Goal: Complete application form

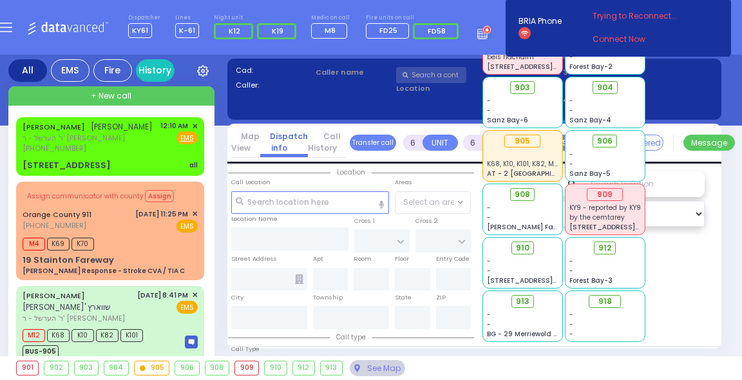
select select "Year"
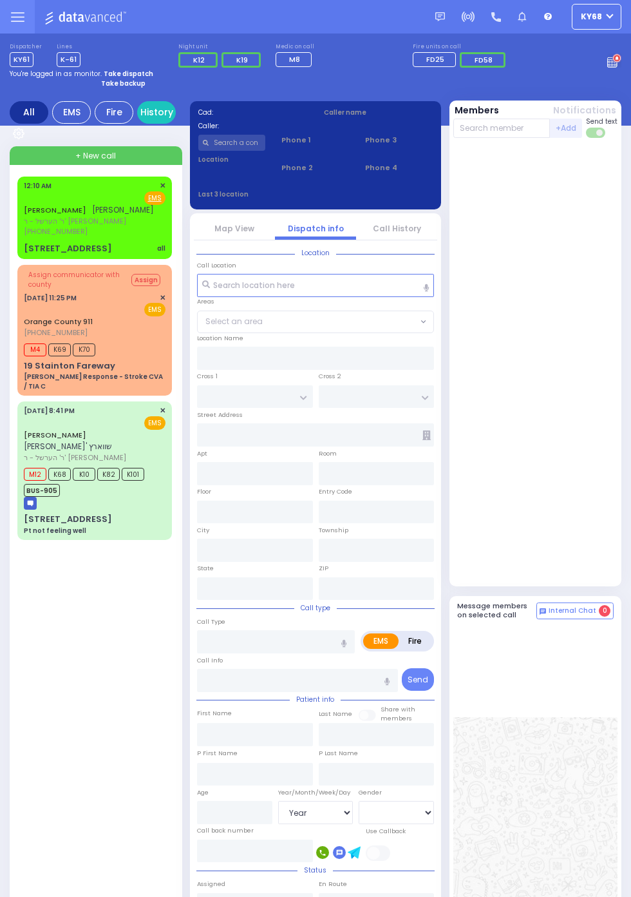
click at [24, 219] on span "ר' הערשל - ר' [PERSON_NAME]" at bounding box center [89, 221] width 130 height 11
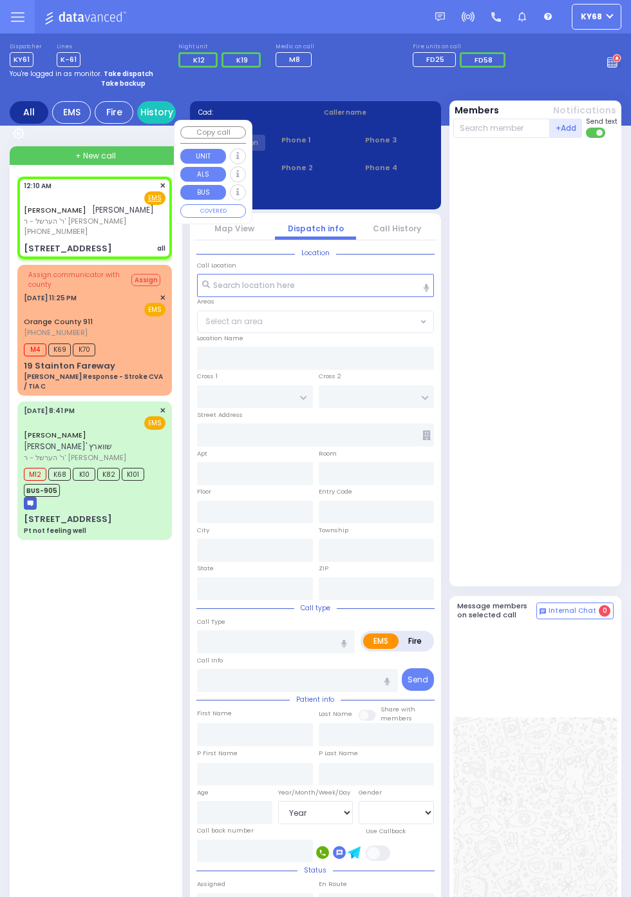
select select
type input "all"
radio input "true"
type input "[PERSON_NAME]"
type input "WEISER"
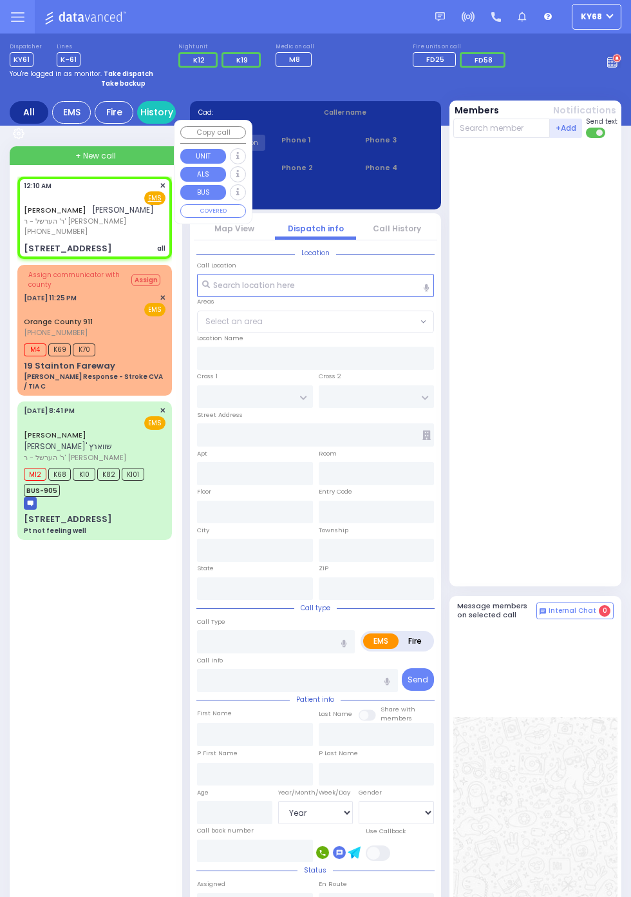
select select
type input "00:10"
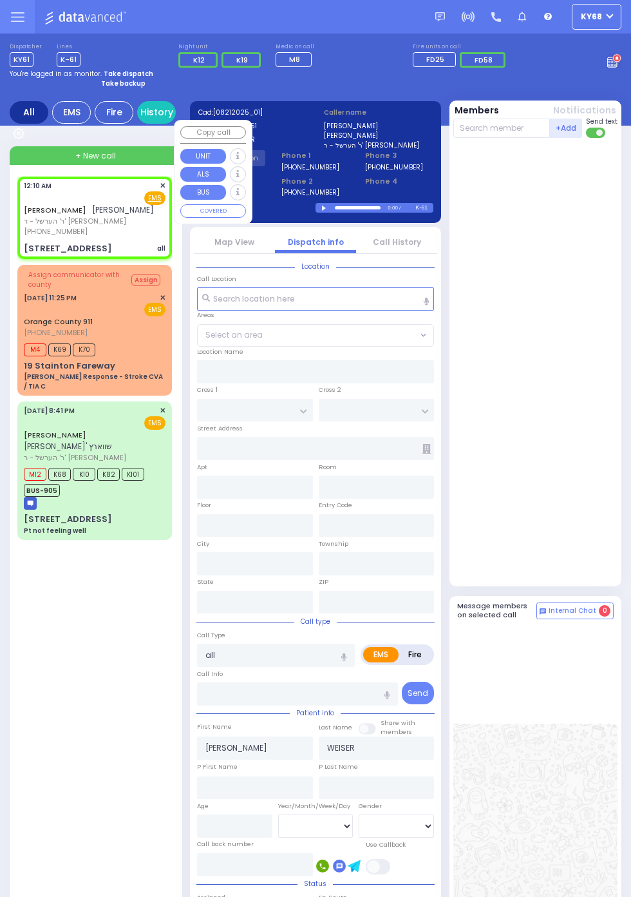
type input "[STREET_ADDRESS]"
type input "105"
type input "[PERSON_NAME]"
type input "[US_STATE]"
type input "10950"
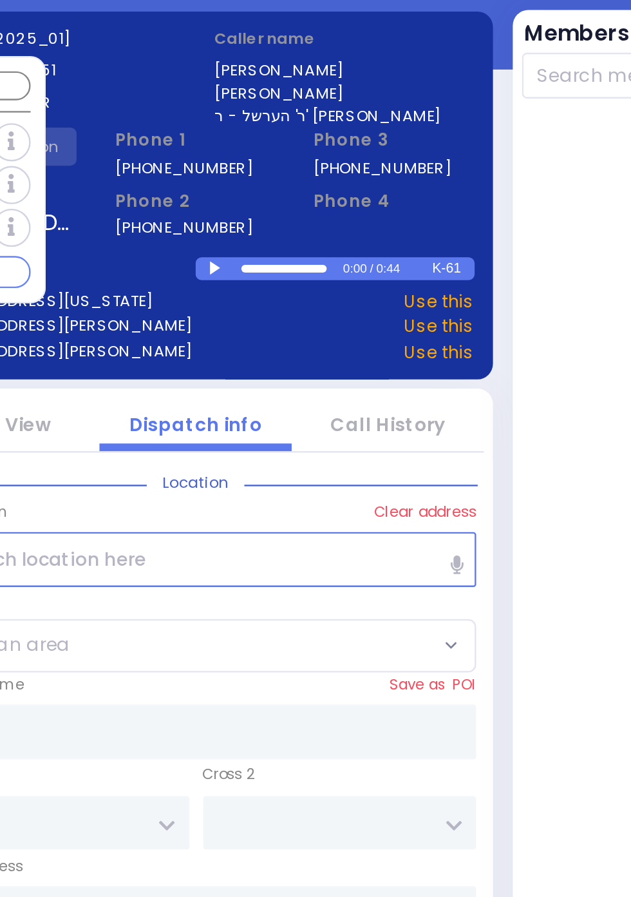
click at [324, 212] on div at bounding box center [325, 210] width 7 height 6
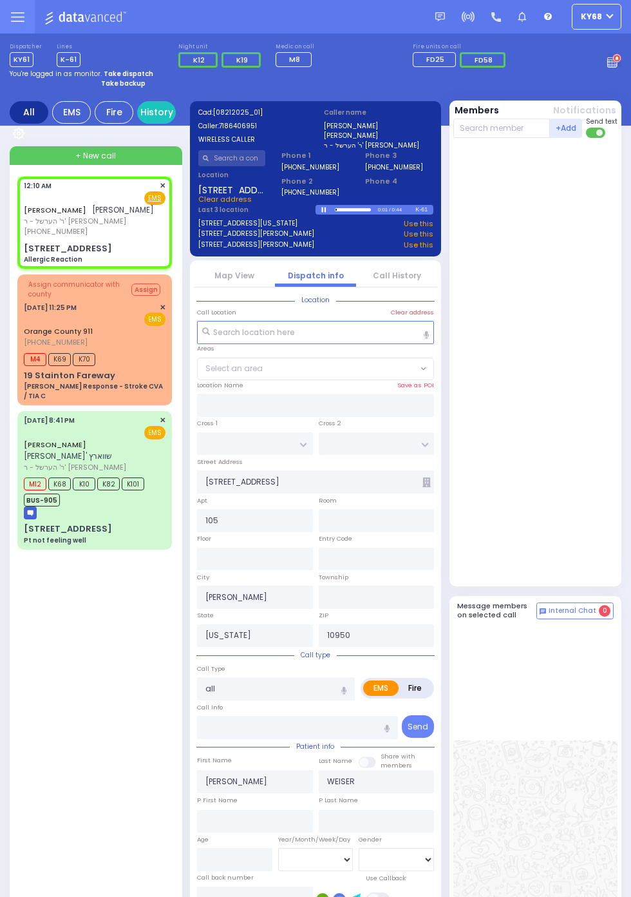
select select
type input "Allergic Reaction"
radio input "true"
select select
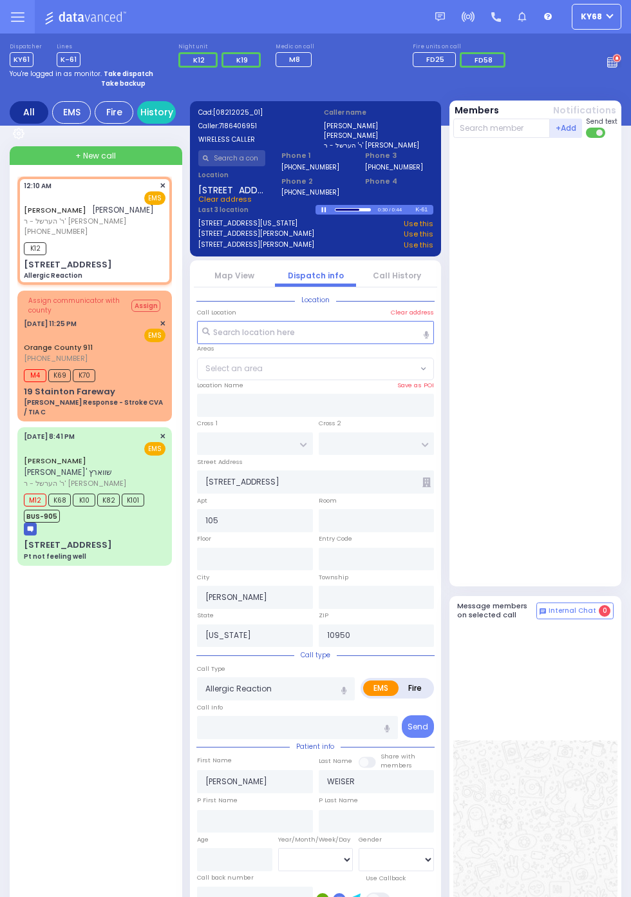
select select
radio input "true"
select select
type input "00:13"
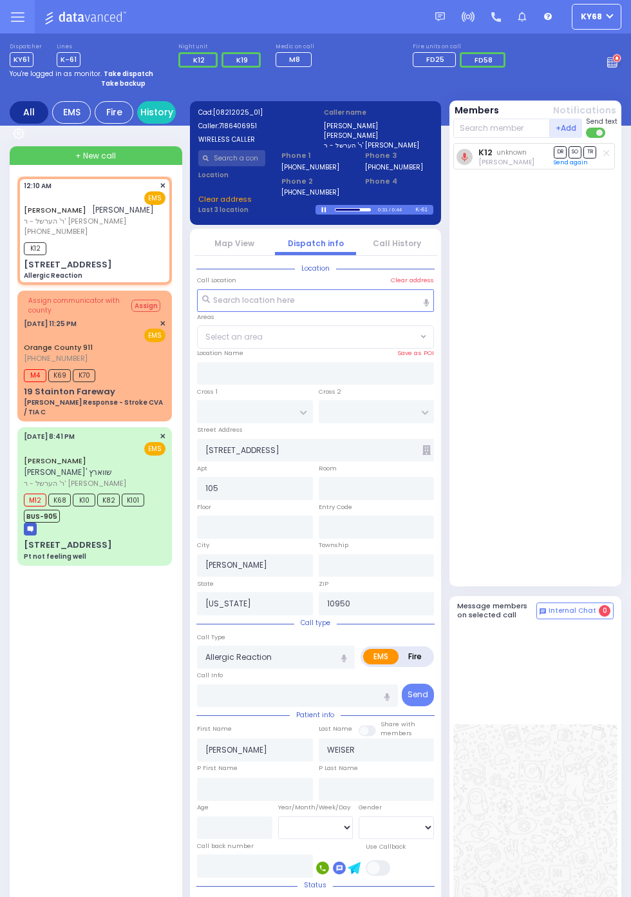
select select
radio input "true"
select select
